Goal: Task Accomplishment & Management: Manage account settings

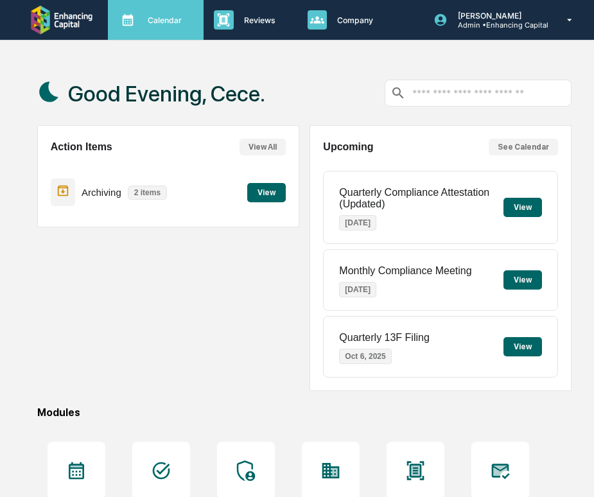
click at [193, 17] on div "Calendar Manage Tasks" at bounding box center [154, 19] width 83 height 19
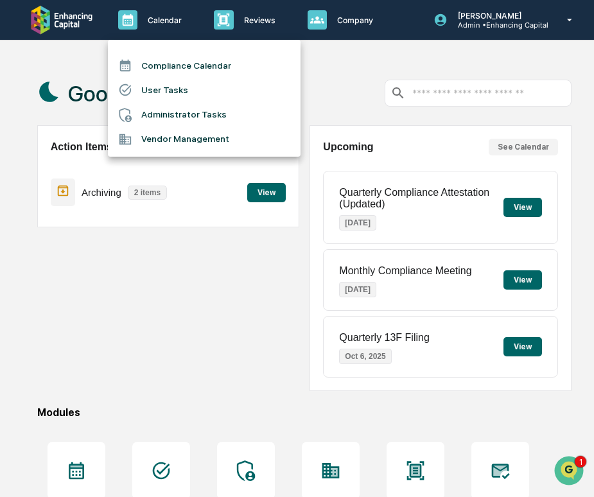
click at [227, 115] on li "Administrator Tasks" at bounding box center [204, 115] width 193 height 24
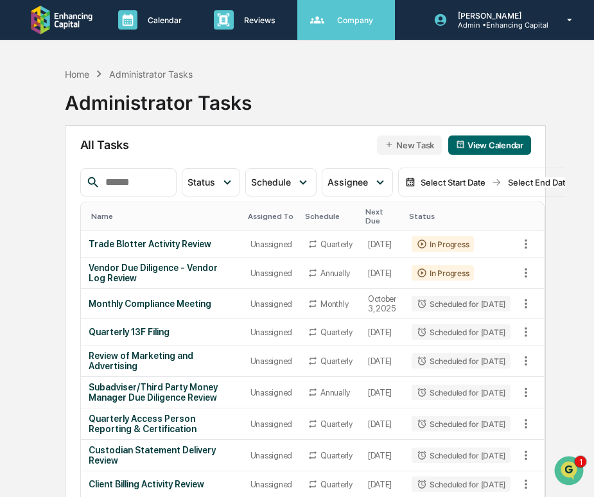
click at [342, 8] on div "Company People, Data, Settings" at bounding box center [346, 20] width 98 height 40
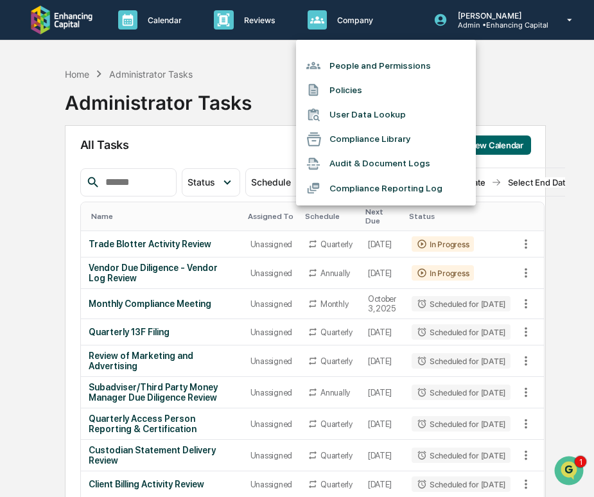
click at [354, 66] on li "People and Permissions" at bounding box center [386, 65] width 180 height 24
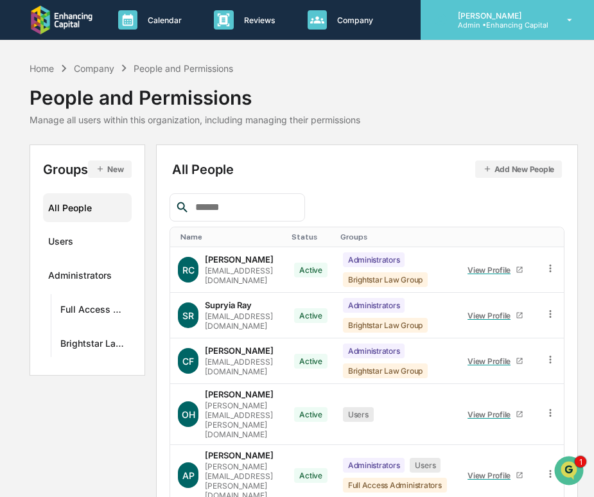
click at [466, 18] on p "[PERSON_NAME]" at bounding box center [498, 16] width 101 height 10
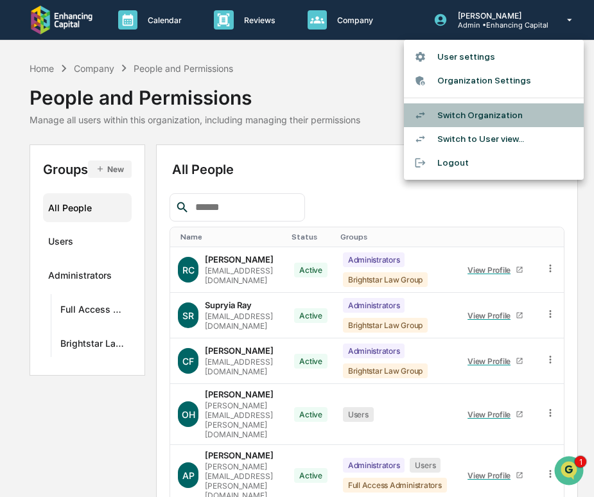
click at [461, 123] on li "Switch Organization" at bounding box center [494, 115] width 180 height 24
